Goal: Task Accomplishment & Management: Use online tool/utility

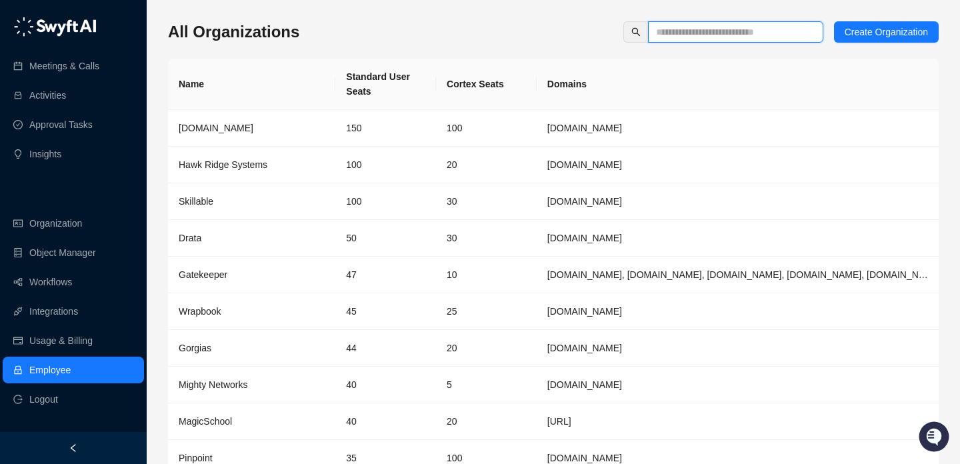
click at [681, 27] on input "text" at bounding box center [730, 32] width 149 height 15
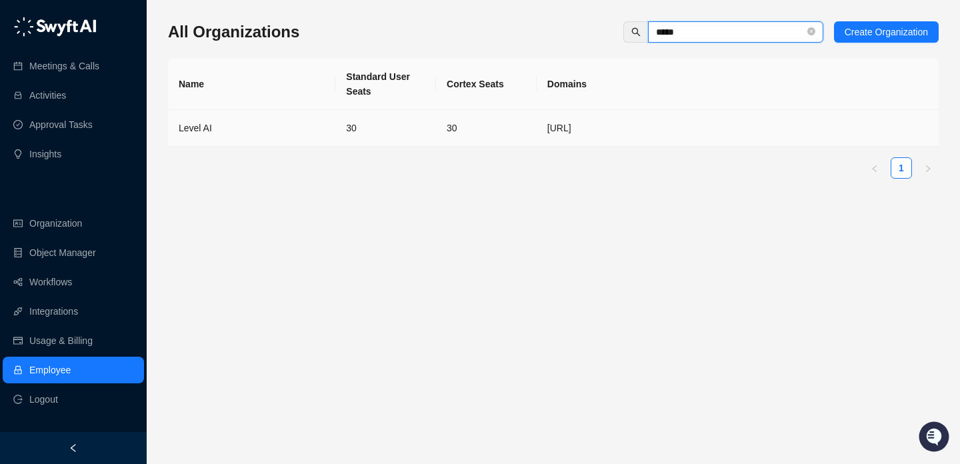
type input "*****"
click at [298, 130] on div "Level AI" at bounding box center [252, 128] width 146 height 15
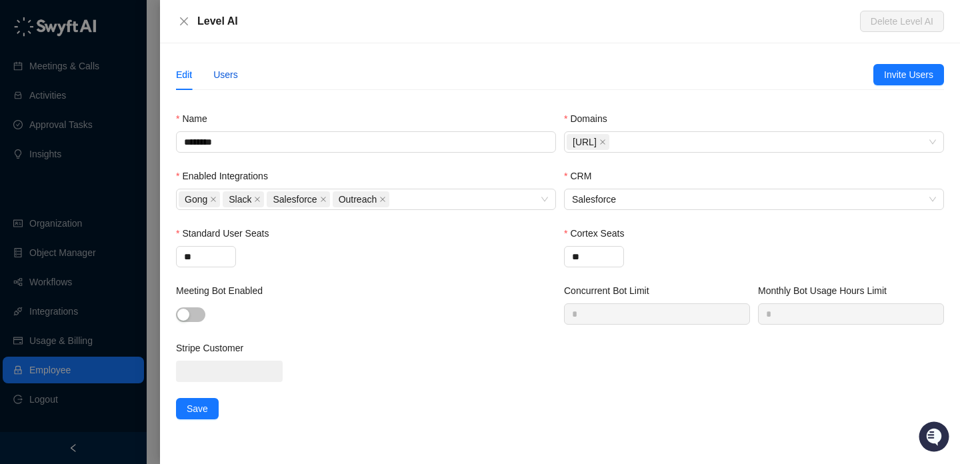
click at [229, 74] on div "Users" at bounding box center [225, 74] width 25 height 15
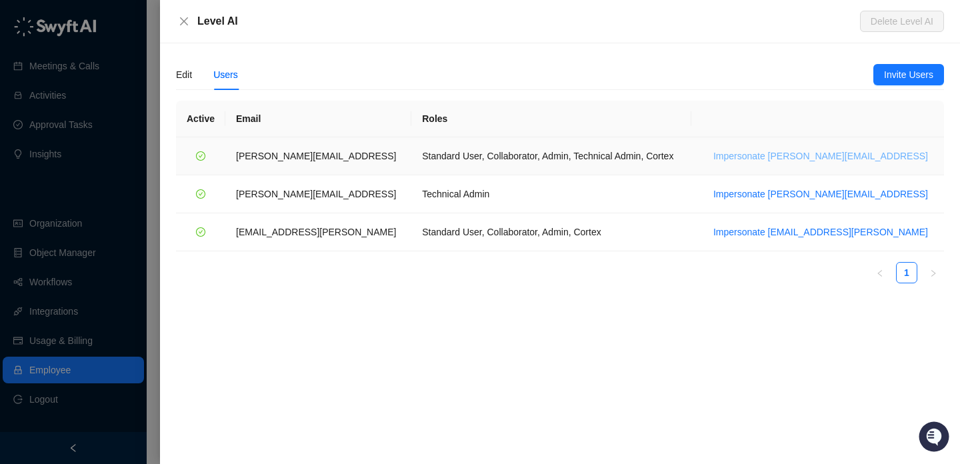
click at [839, 149] on span "Impersonate [PERSON_NAME][EMAIL_ADDRESS]" at bounding box center [821, 156] width 215 height 15
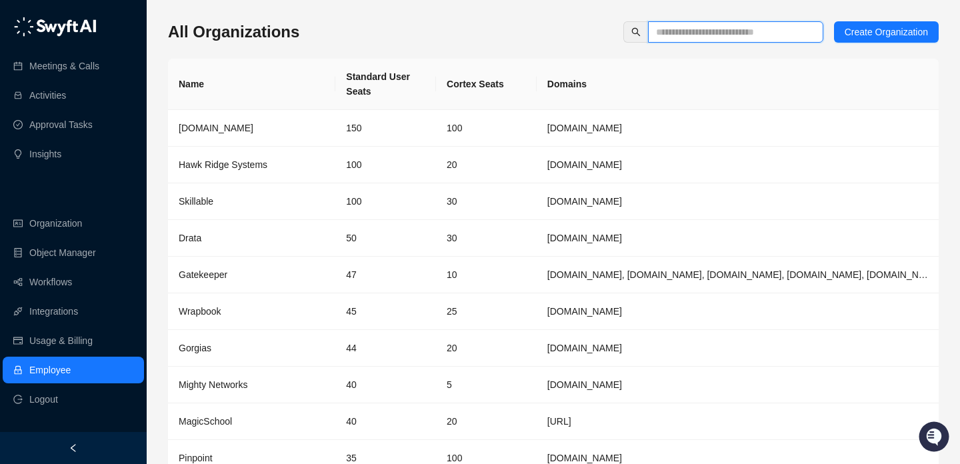
click at [699, 32] on input "text" at bounding box center [730, 32] width 149 height 15
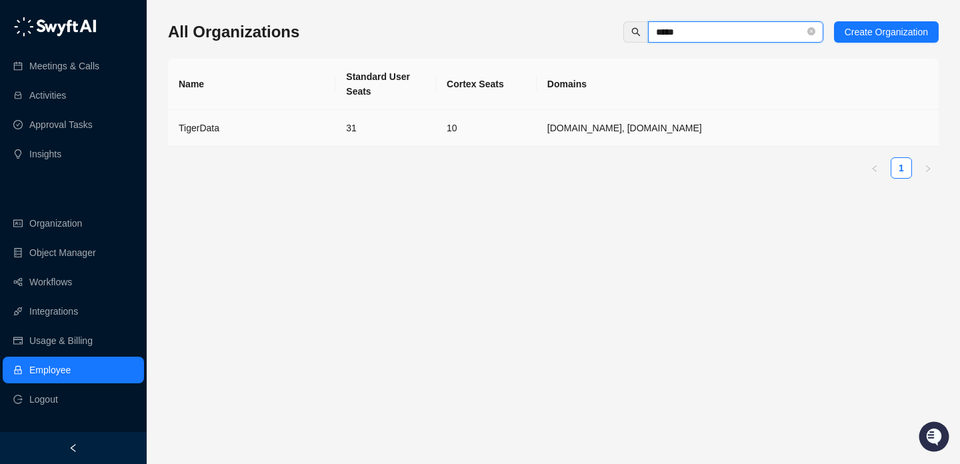
type input "*****"
click at [320, 131] on div "TigerData" at bounding box center [252, 128] width 146 height 15
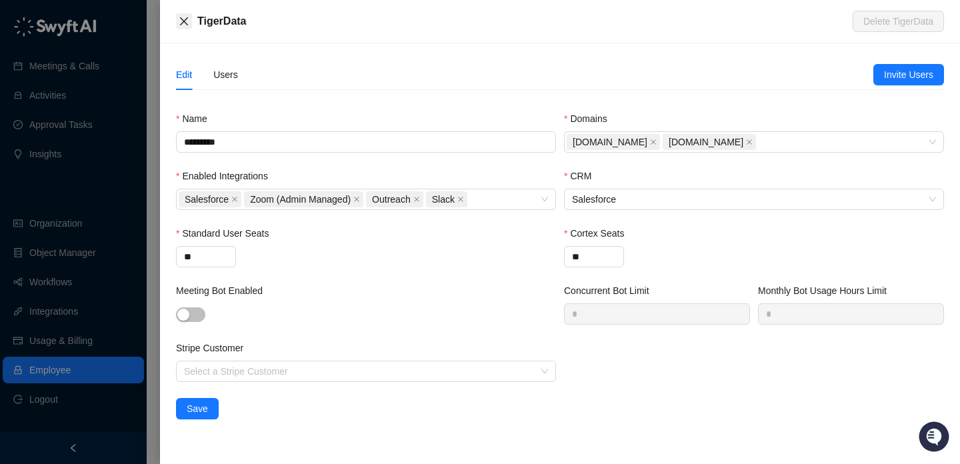
click at [183, 21] on icon "close" at bounding box center [184, 21] width 8 height 8
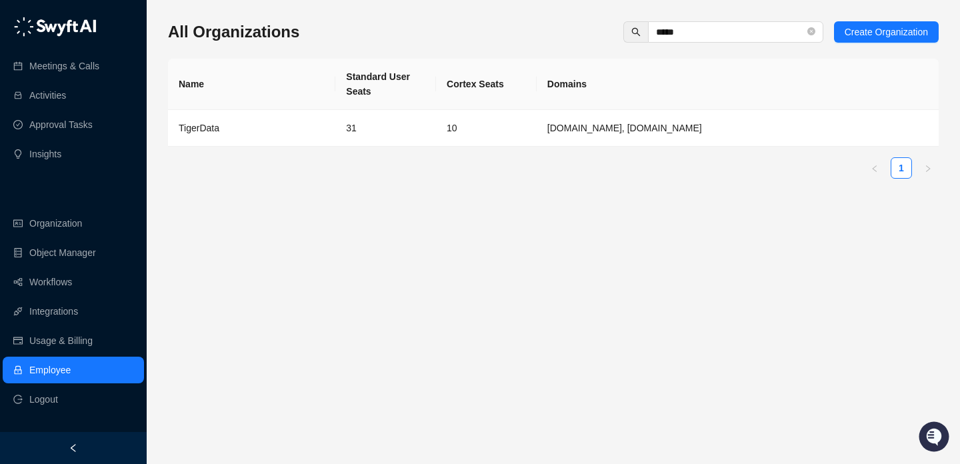
click at [505, 132] on td "10" at bounding box center [486, 128] width 101 height 37
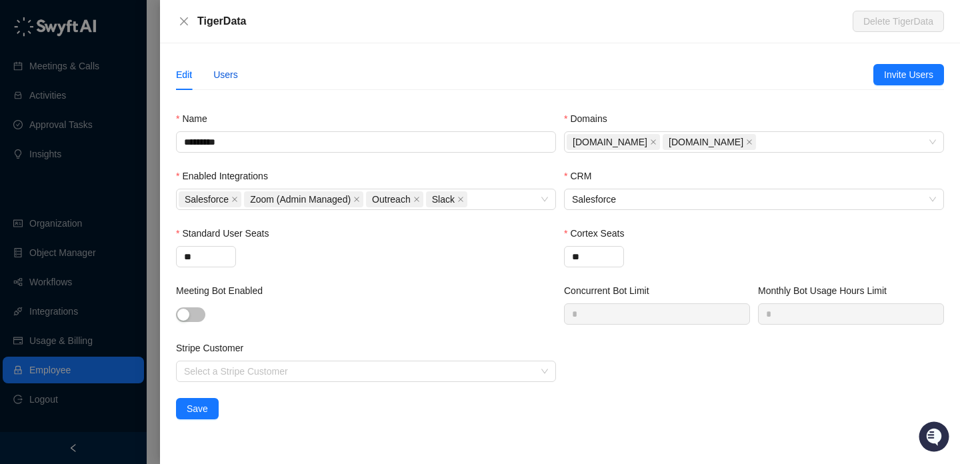
click at [229, 79] on div "Users" at bounding box center [225, 74] width 25 height 15
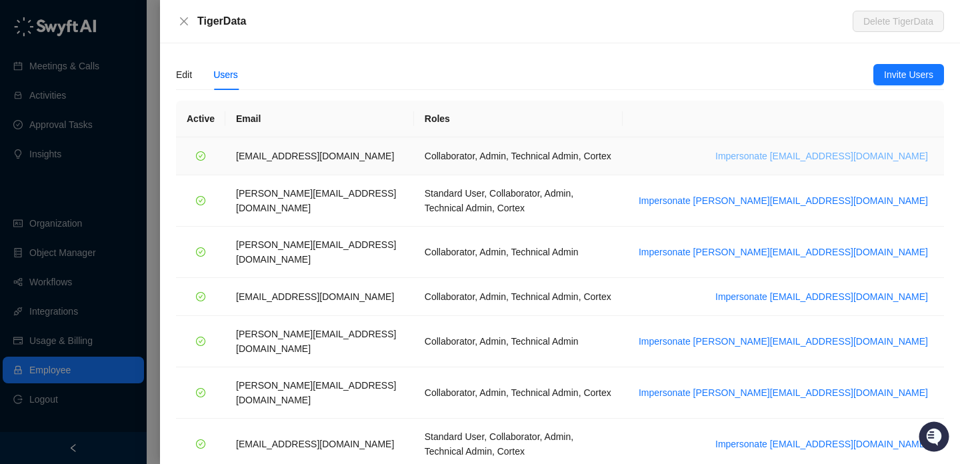
click at [818, 153] on span "Impersonate ajay@tigerdata.com" at bounding box center [822, 156] width 213 height 15
